Goal: Find specific fact: Find specific fact

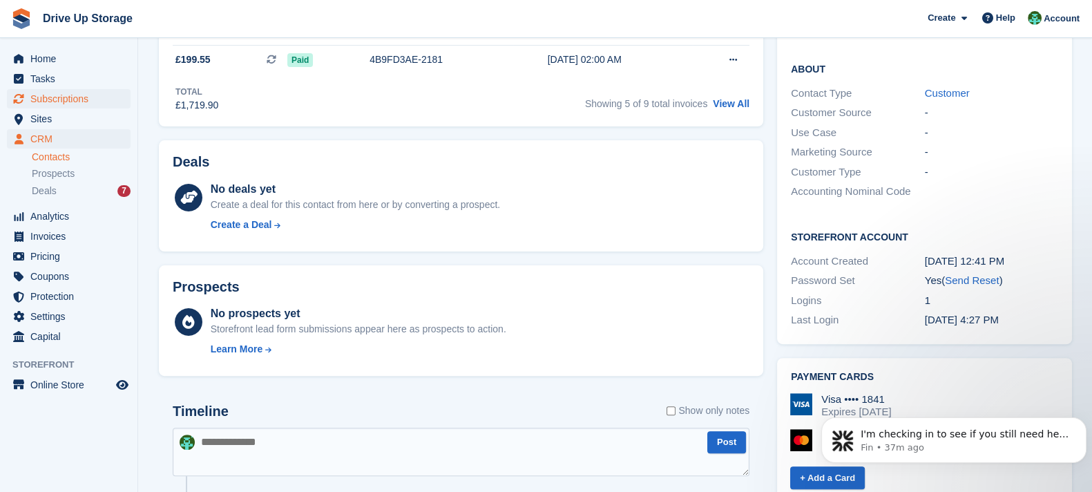
scroll to position [518, 0]
click at [108, 100] on span "Subscriptions" at bounding box center [71, 98] width 83 height 19
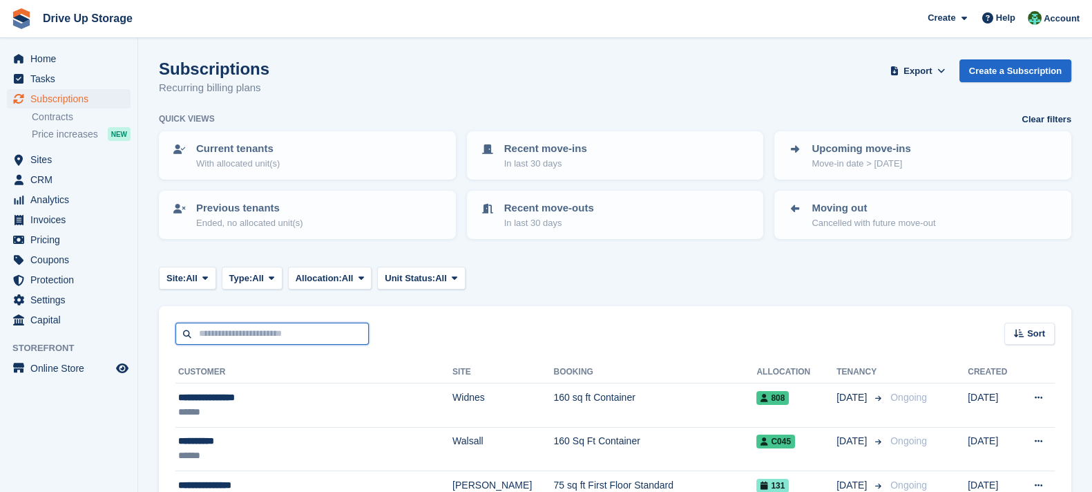
click at [312, 323] on input "text" at bounding box center [271, 334] width 193 height 23
type input "*******"
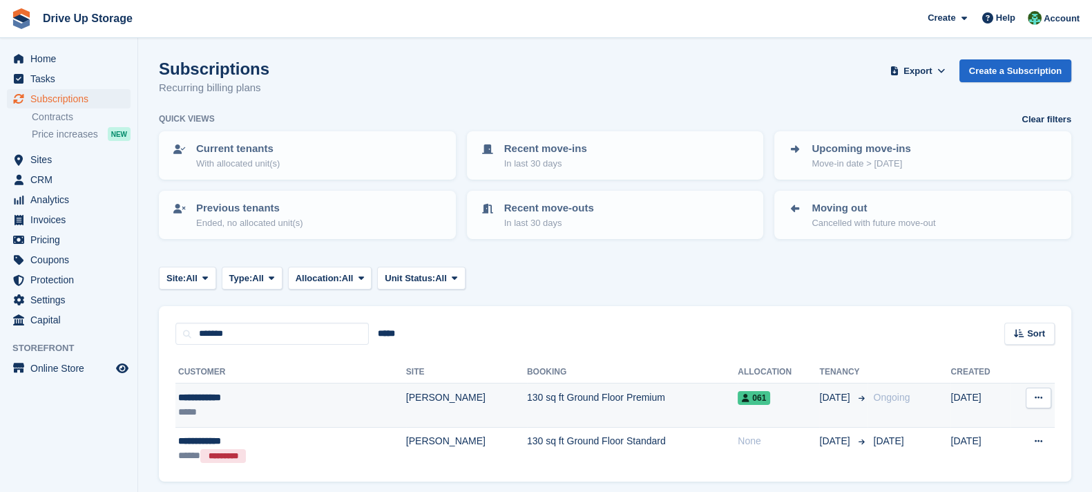
click at [595, 396] on td "130 sq ft Ground Floor Premium" at bounding box center [632, 405] width 211 height 44
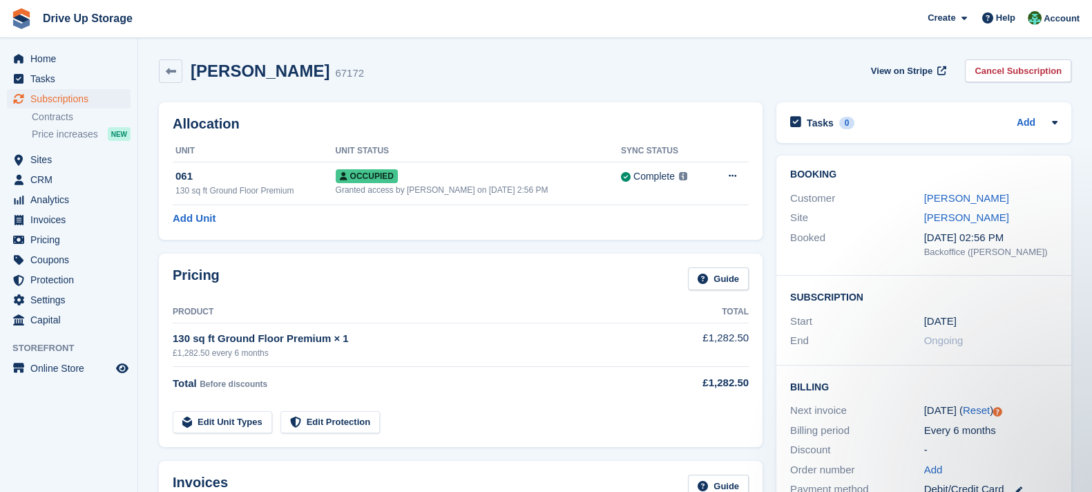
scroll to position [172, 0]
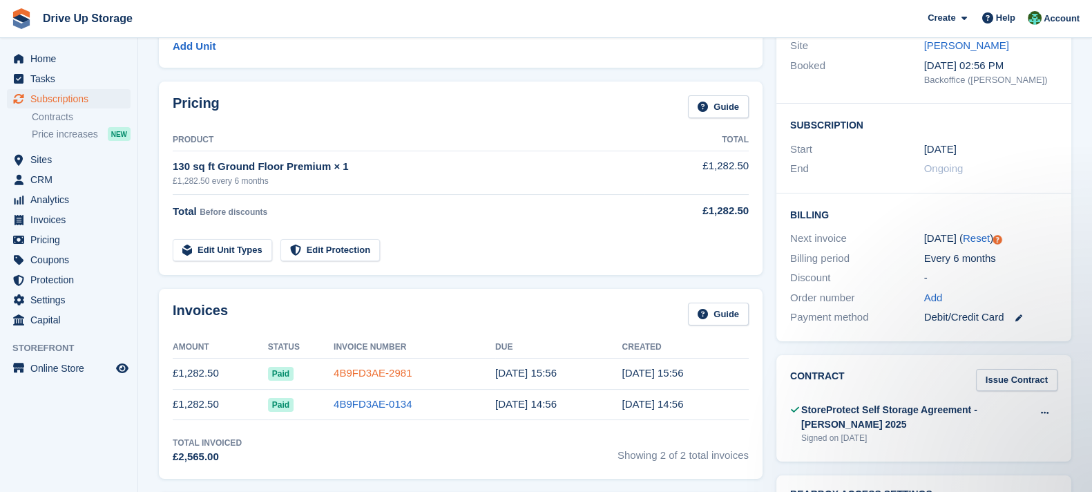
click at [361, 368] on link "4B9FD3AE-2981" at bounding box center [373, 373] width 78 height 12
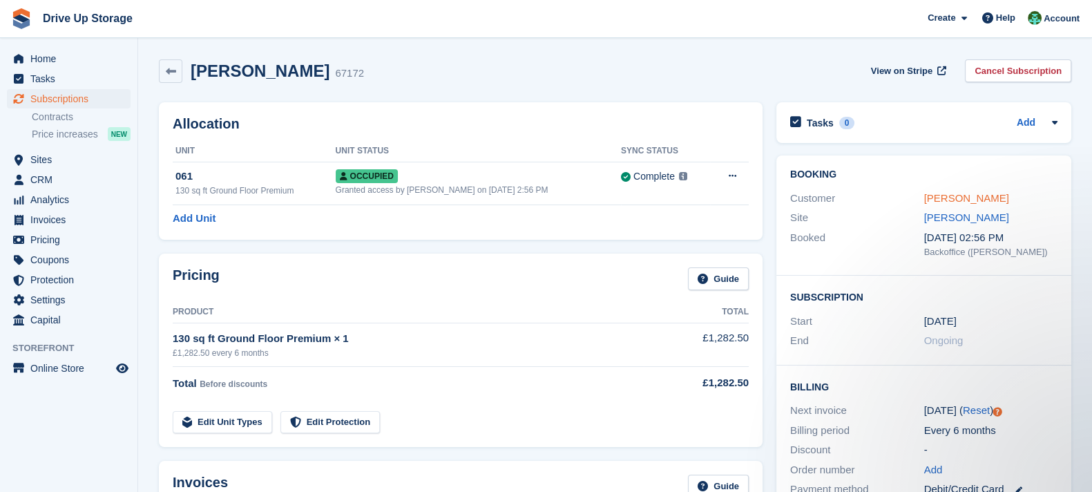
click at [964, 204] on link "[PERSON_NAME]" at bounding box center [966, 198] width 85 height 12
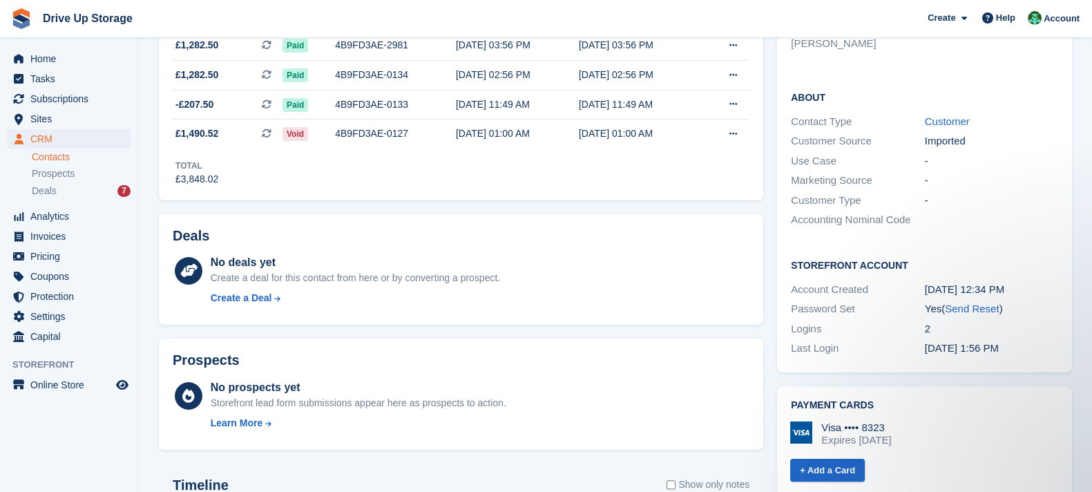
scroll to position [172, 0]
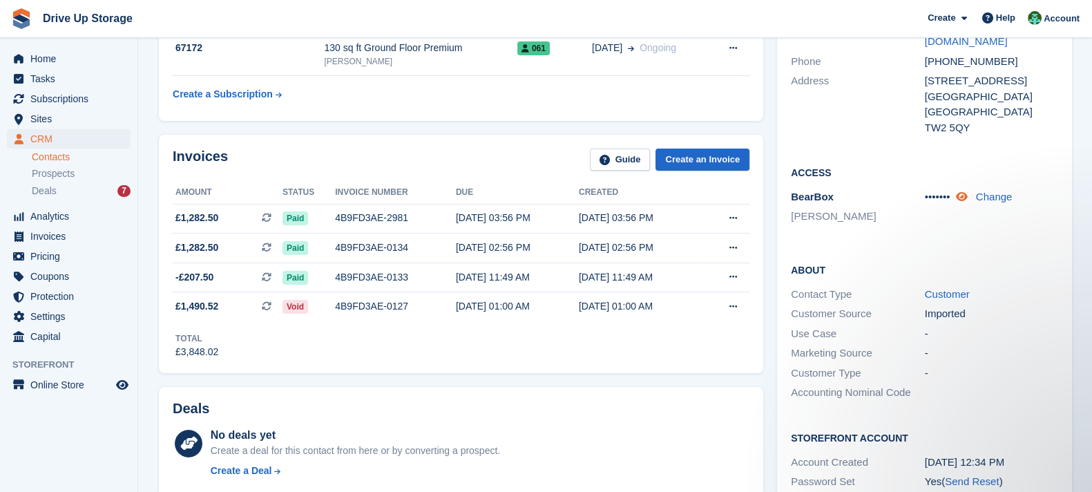
click at [966, 191] on icon at bounding box center [962, 196] width 12 height 10
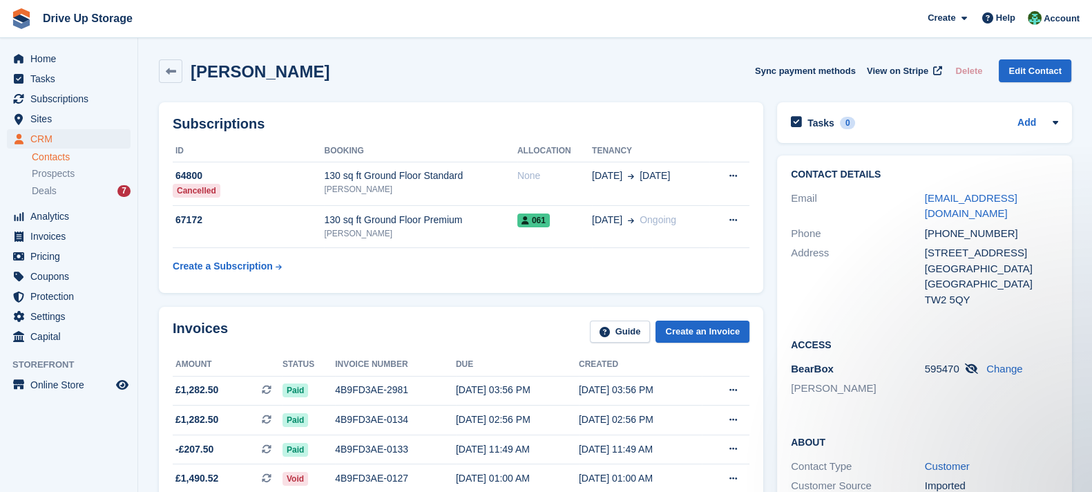
click at [1061, 253] on div "Contact Details Email [EMAIL_ADDRESS][DOMAIN_NAME] Phone [PHONE_NUMBER] Address…" at bounding box center [924, 239] width 295 height 168
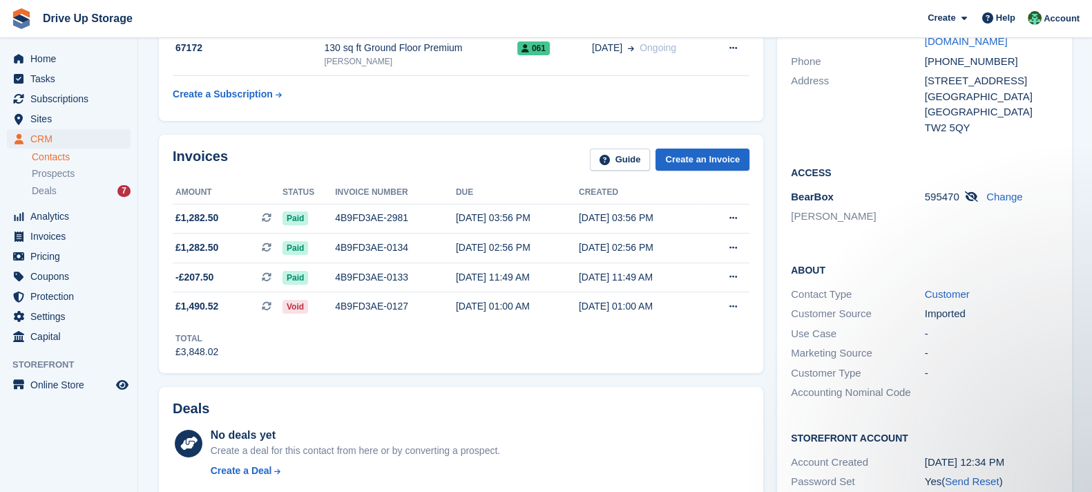
click at [947, 191] on span "595470" at bounding box center [942, 197] width 35 height 12
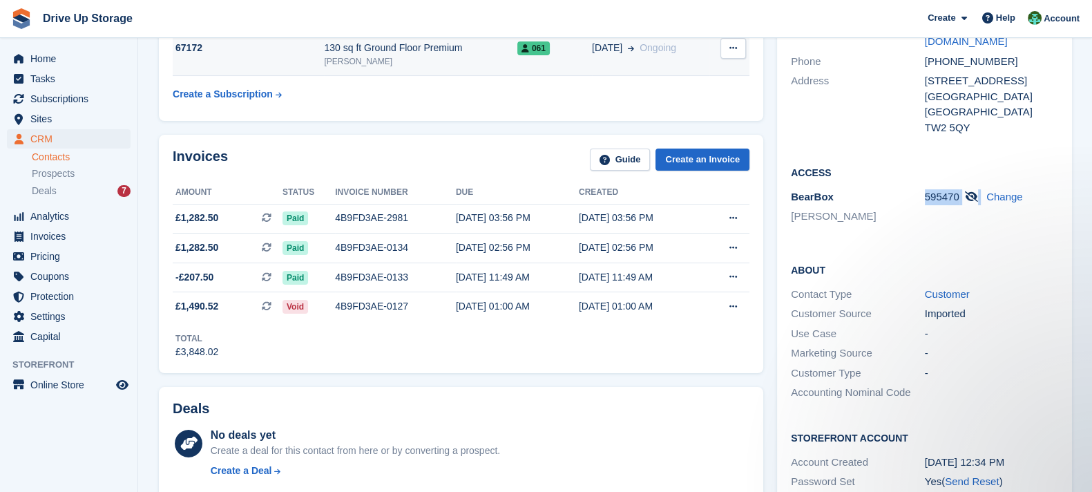
copy div "595470"
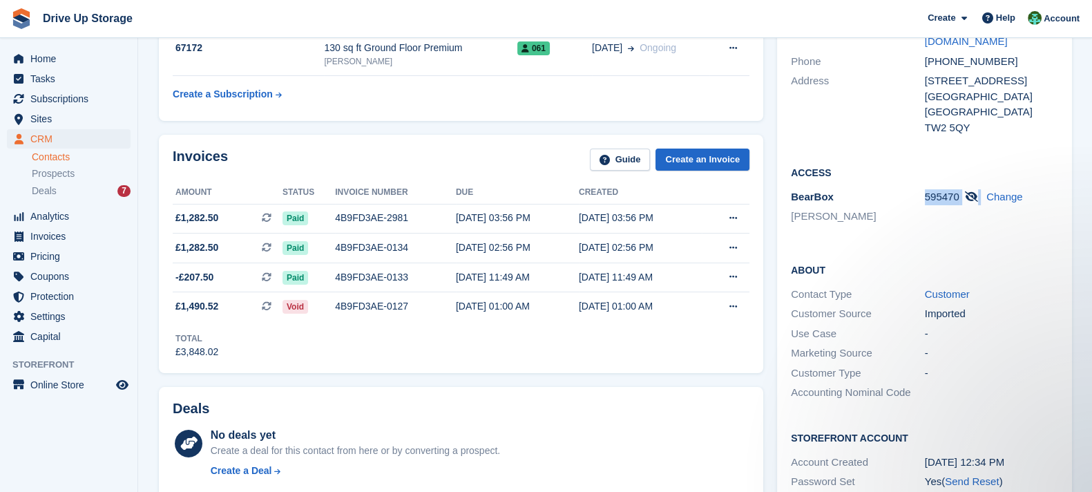
scroll to position [0, 0]
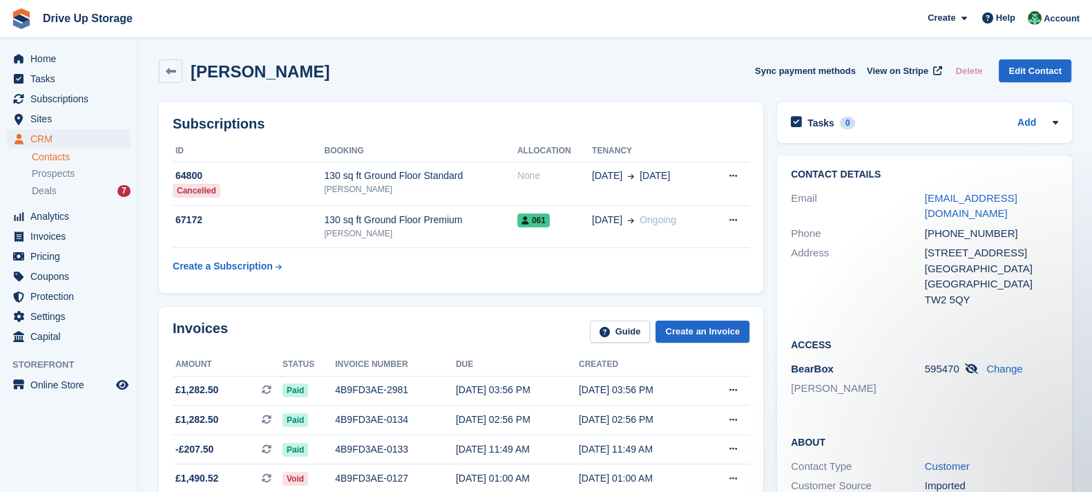
click at [522, 63] on div "Paula Lindop Sync payment methods View on Stripe Delete Edit Contact" at bounding box center [615, 70] width 913 height 23
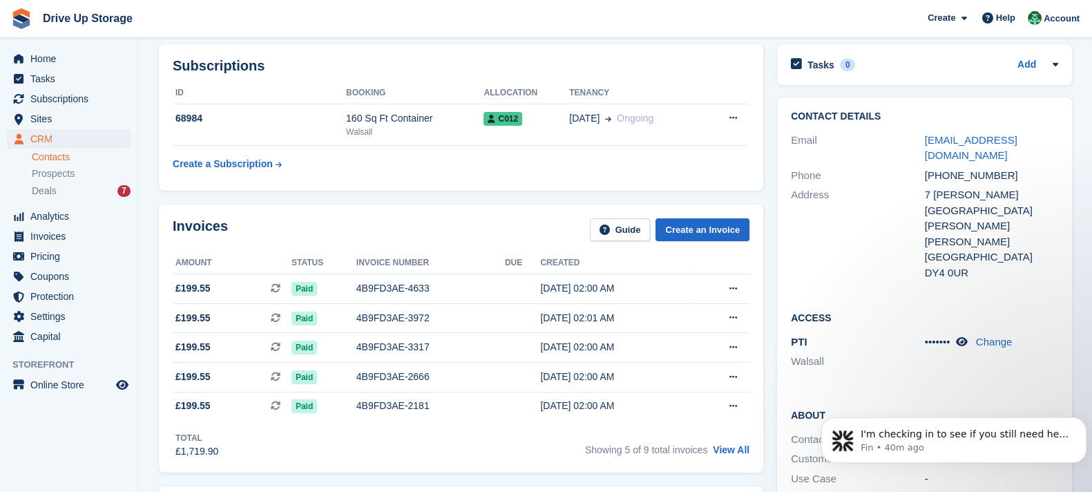
scroll to position [345, 0]
